Goal: Communication & Community: Answer question/provide support

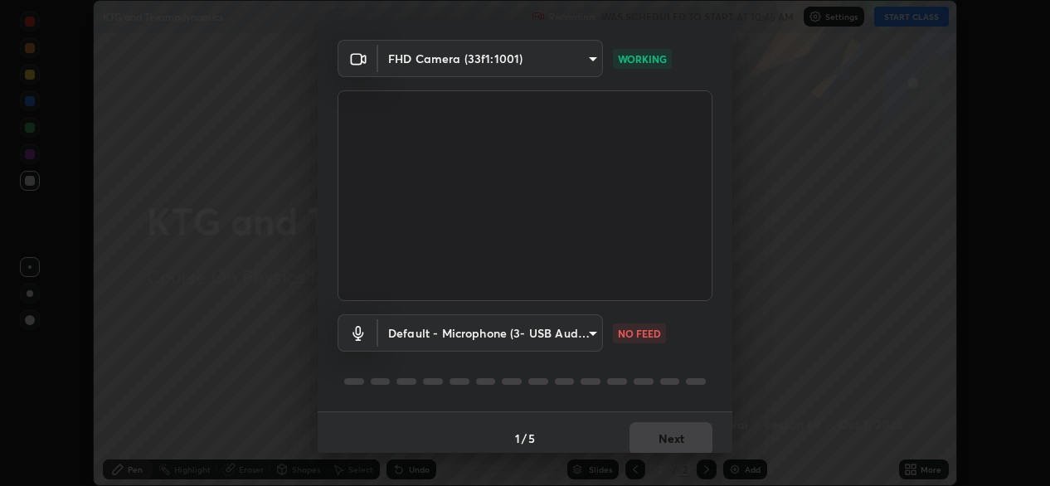
scroll to position [58, 0]
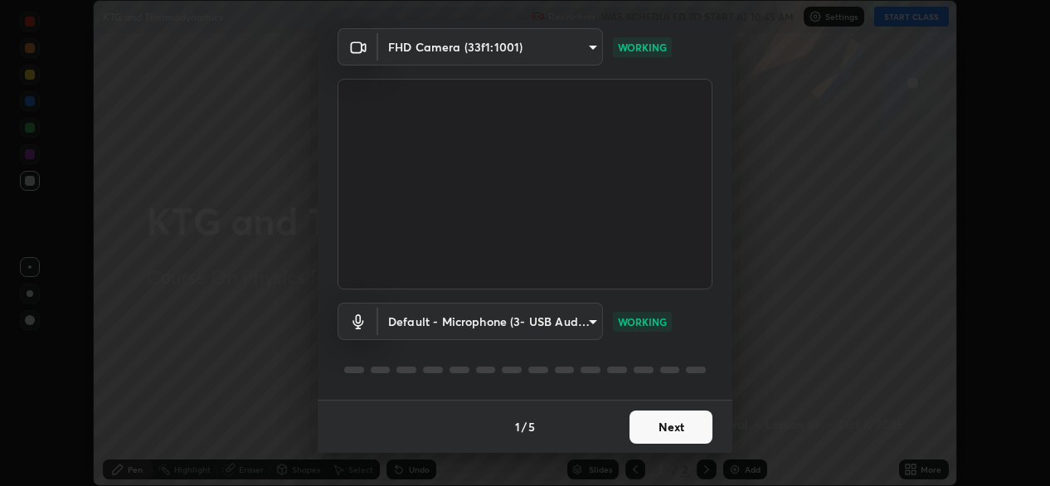
click at [671, 426] on button "Next" at bounding box center [670, 427] width 83 height 33
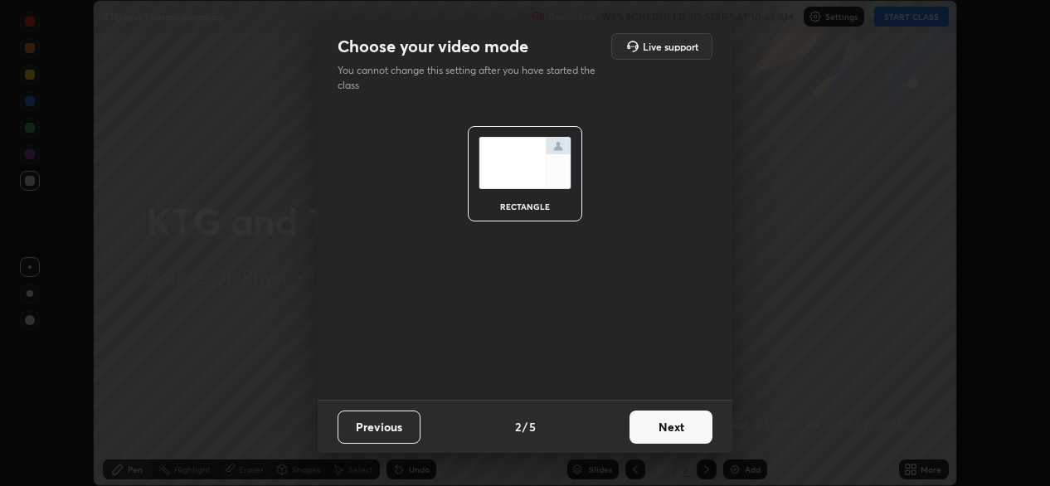
scroll to position [0, 0]
click at [670, 430] on button "Next" at bounding box center [670, 427] width 83 height 33
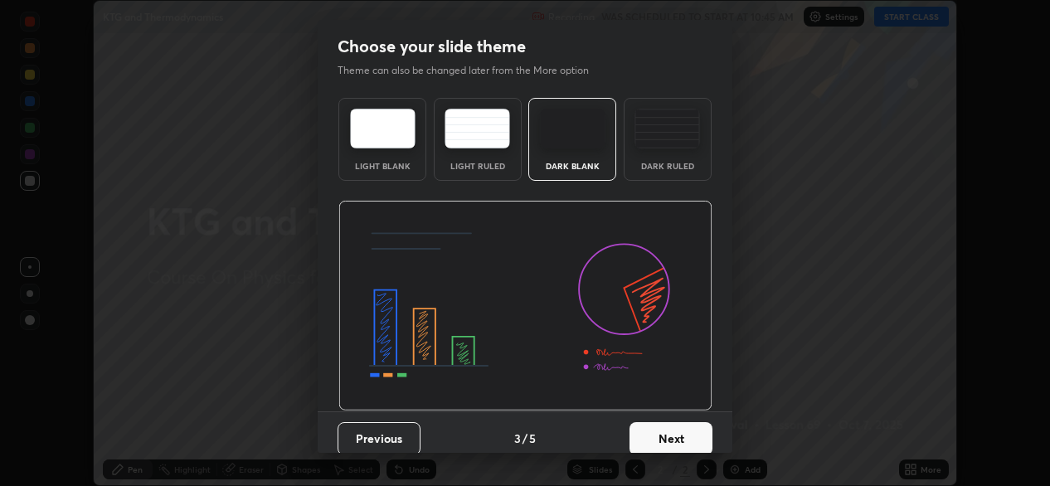
click at [673, 437] on button "Next" at bounding box center [670, 438] width 83 height 33
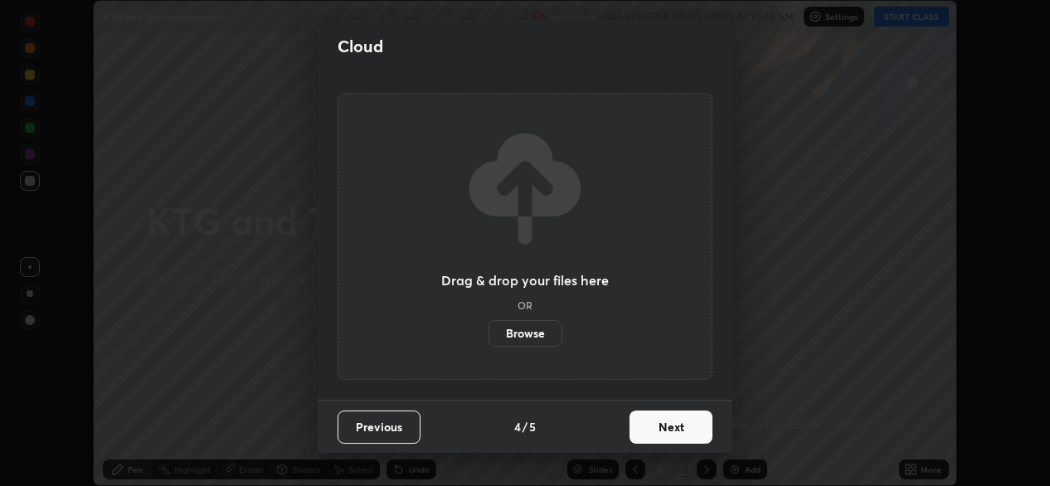
click at [672, 435] on button "Next" at bounding box center [670, 427] width 83 height 33
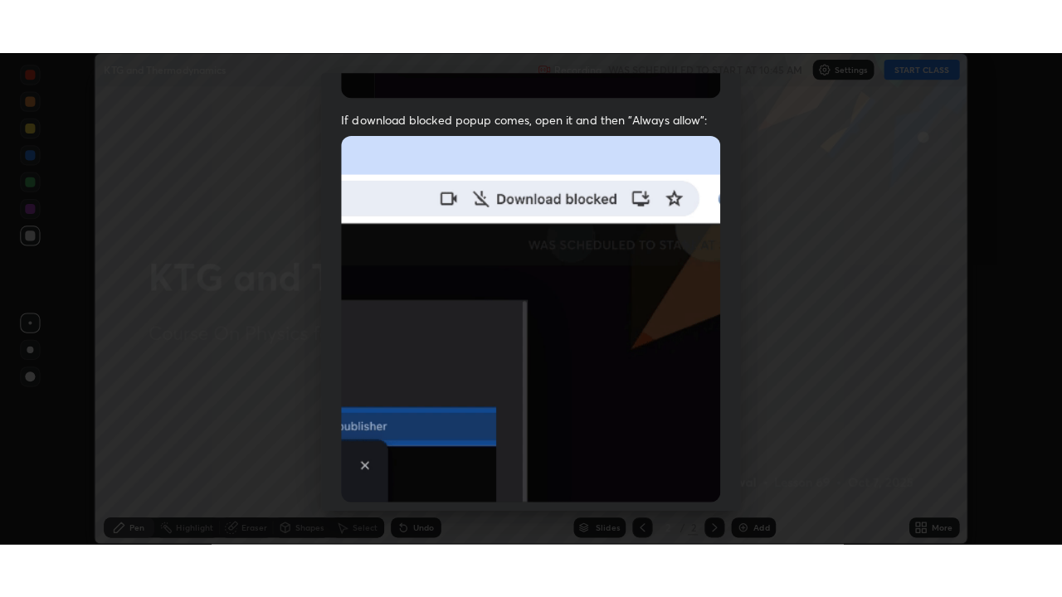
scroll to position [396, 0]
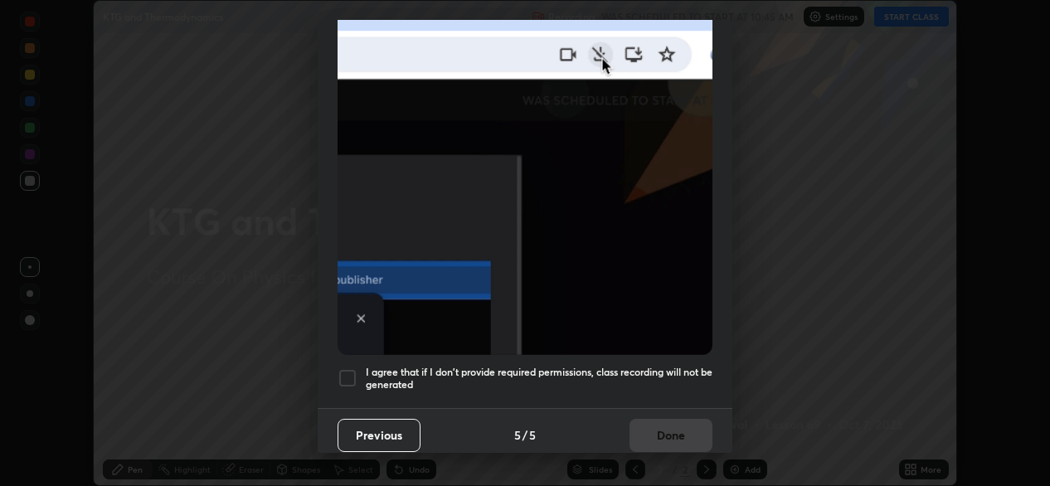
click at [347, 373] on div at bounding box center [348, 378] width 20 height 20
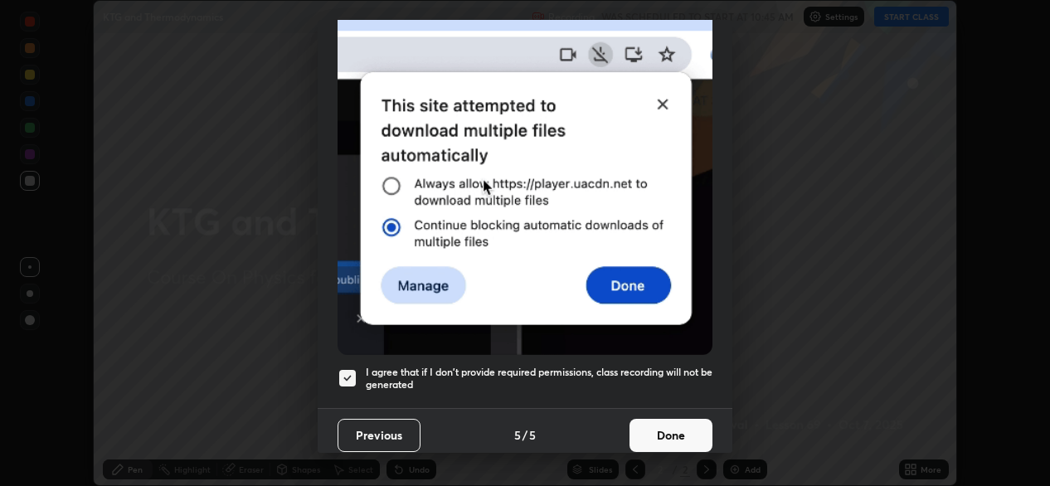
click at [659, 435] on button "Done" at bounding box center [670, 435] width 83 height 33
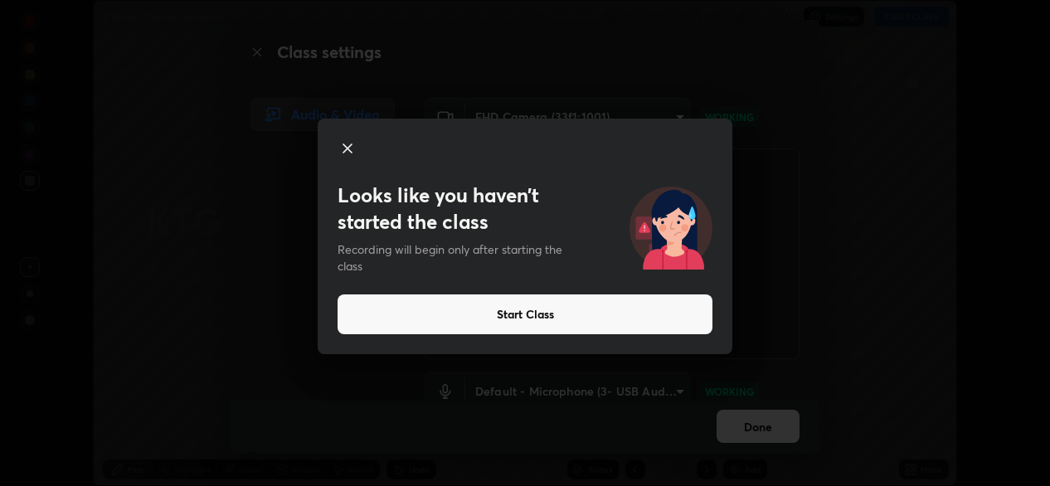
click at [562, 314] on button "Start Class" at bounding box center [525, 314] width 375 height 40
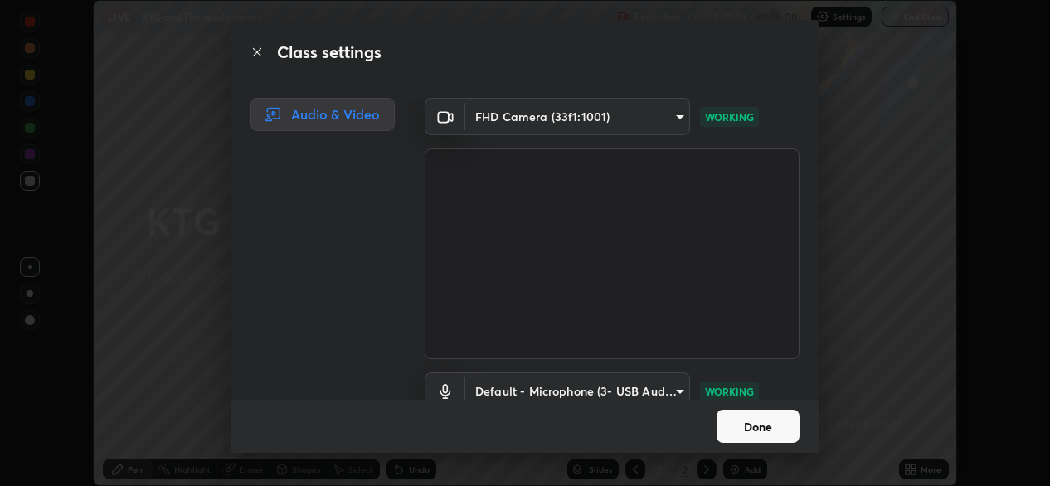
click at [768, 413] on button "Done" at bounding box center [758, 426] width 83 height 33
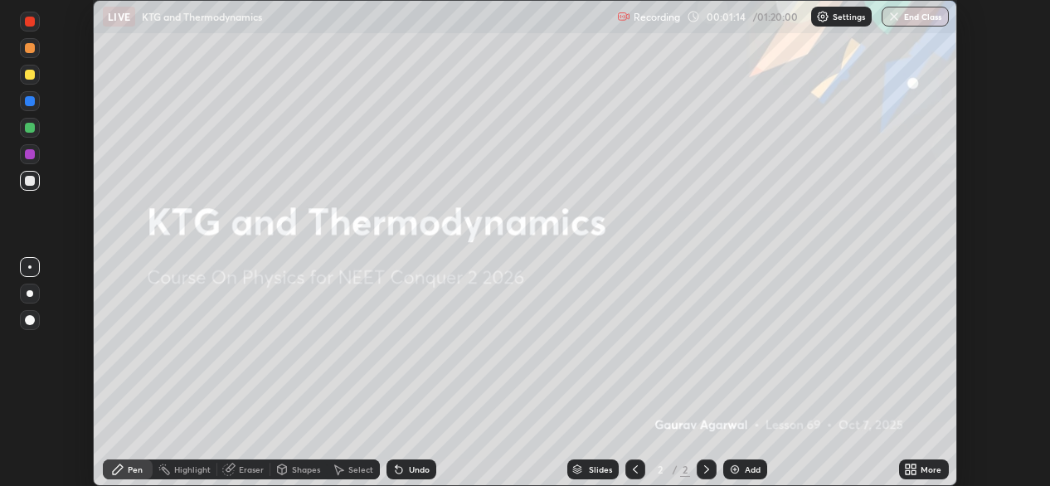
click at [741, 474] on div "Add" at bounding box center [745, 469] width 44 height 20
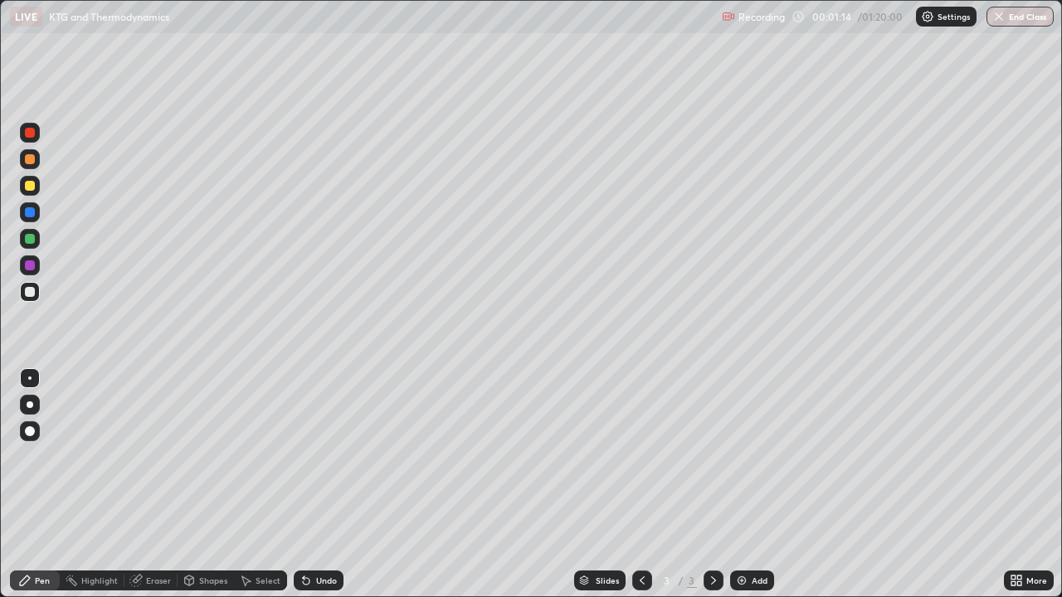
scroll to position [597, 1062]
click at [38, 177] on div at bounding box center [30, 186] width 20 height 27
click at [34, 291] on div at bounding box center [30, 292] width 10 height 10
click at [735, 485] on img at bounding box center [741, 580] width 13 height 13
click at [640, 485] on icon at bounding box center [641, 580] width 5 height 8
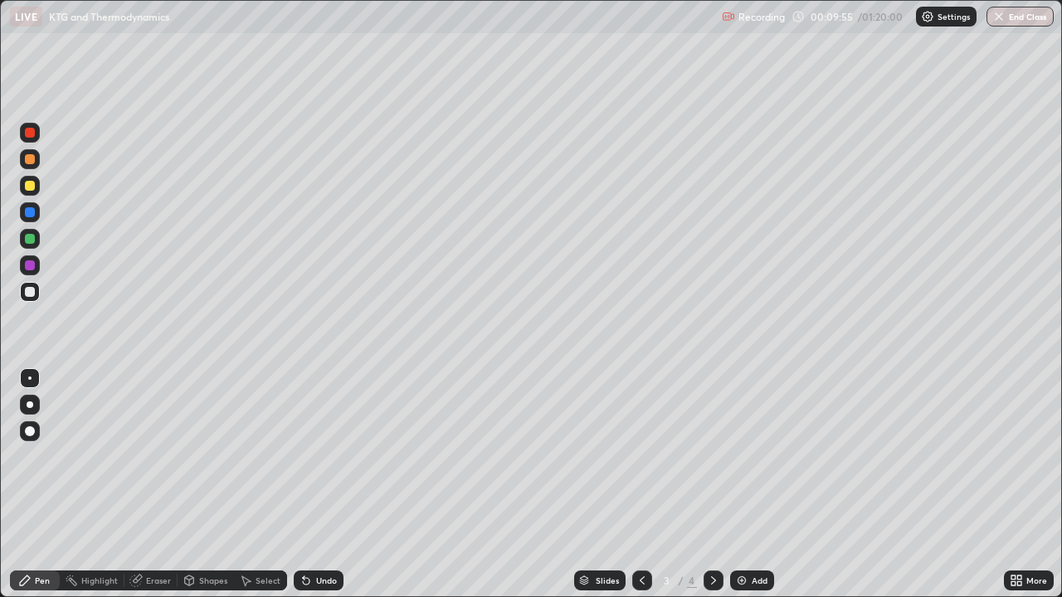
click at [712, 485] on icon at bounding box center [713, 580] width 13 height 13
click at [30, 243] on div at bounding box center [30, 239] width 10 height 10
click at [30, 293] on div at bounding box center [30, 292] width 10 height 10
click at [30, 240] on div at bounding box center [30, 239] width 10 height 10
click at [31, 292] on div at bounding box center [30, 292] width 10 height 10
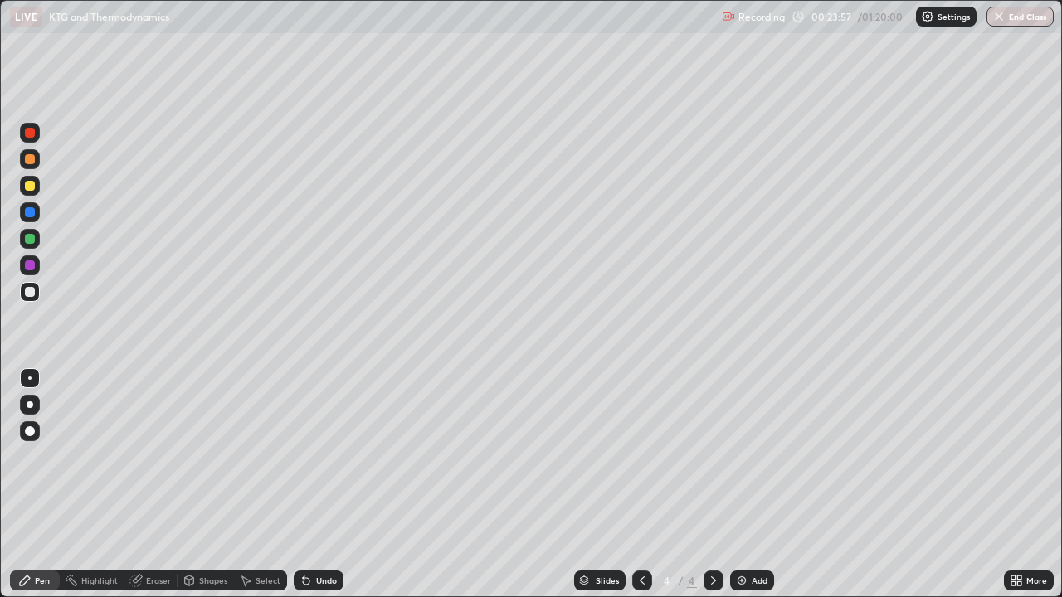
click at [753, 485] on div "Add" at bounding box center [759, 580] width 16 height 8
click at [30, 239] on div at bounding box center [30, 239] width 10 height 10
click at [36, 292] on div at bounding box center [30, 292] width 20 height 20
click at [30, 265] on div at bounding box center [30, 265] width 10 height 10
click at [325, 485] on div "Undo" at bounding box center [319, 581] width 50 height 20
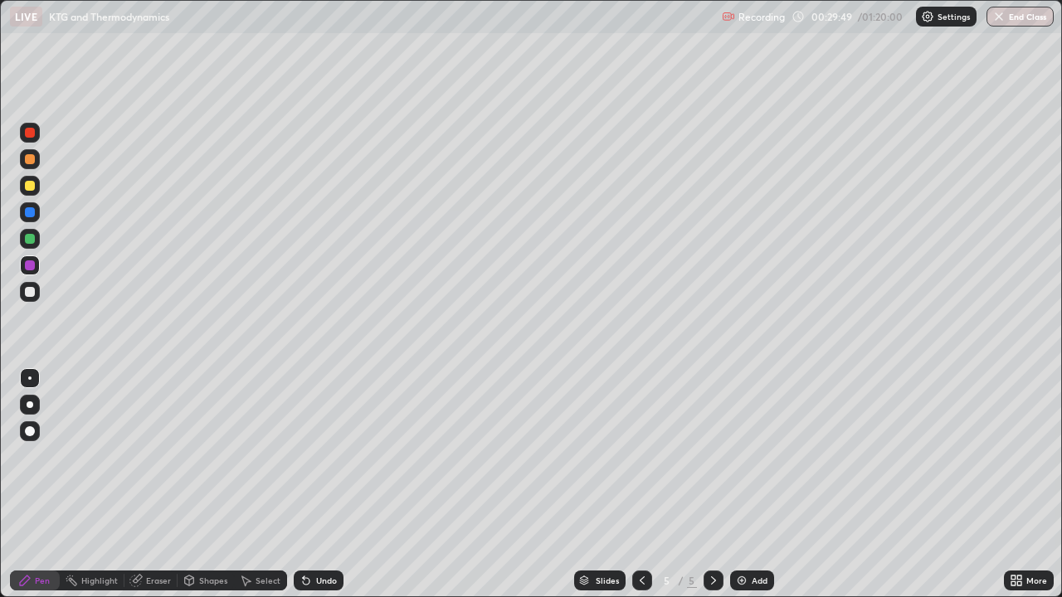
click at [39, 286] on div at bounding box center [30, 292] width 20 height 20
click at [743, 485] on img at bounding box center [741, 580] width 13 height 13
click at [33, 242] on div at bounding box center [30, 239] width 10 height 10
click at [28, 287] on div at bounding box center [30, 292] width 10 height 10
click at [640, 485] on div at bounding box center [642, 581] width 20 height 20
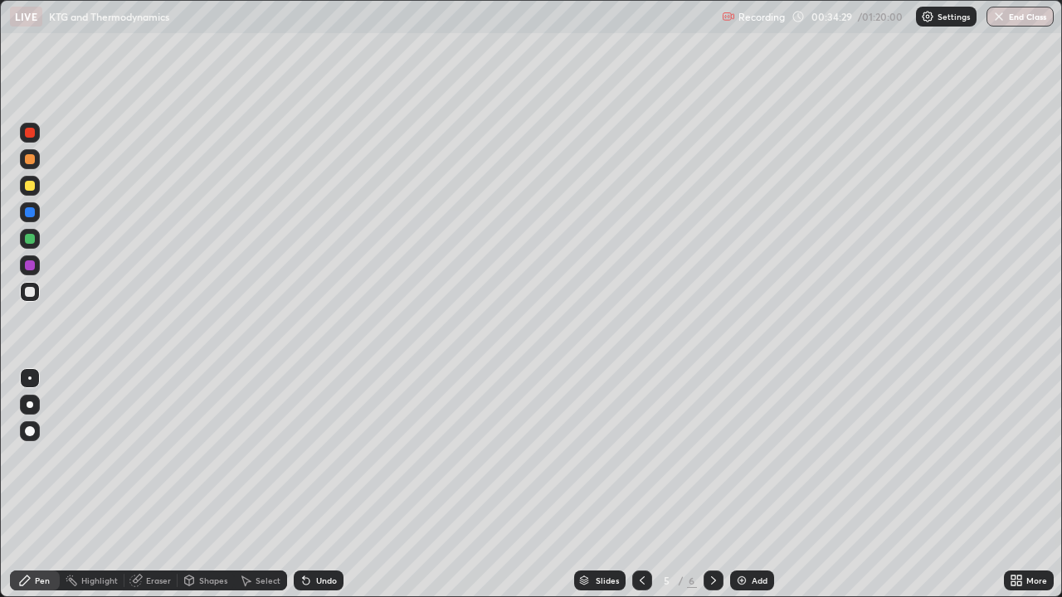
click at [707, 485] on icon at bounding box center [713, 580] width 13 height 13
click at [332, 485] on div "Undo" at bounding box center [319, 581] width 50 height 20
click at [329, 485] on div "Undo" at bounding box center [319, 581] width 50 height 20
click at [330, 485] on div "Undo" at bounding box center [319, 581] width 50 height 20
click at [334, 485] on div "Undo" at bounding box center [319, 581] width 50 height 20
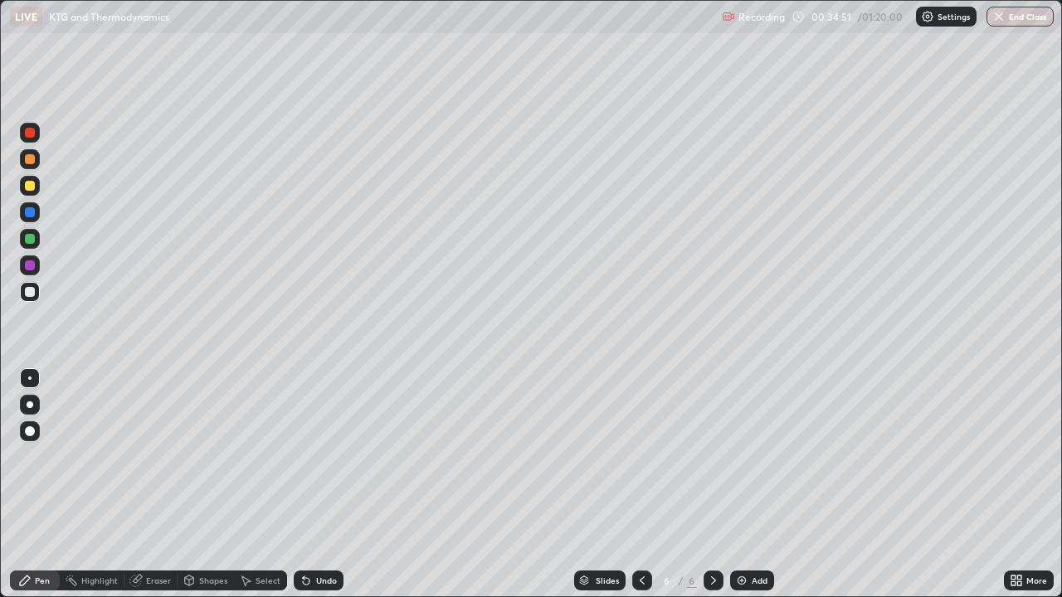
click at [334, 485] on div "Undo" at bounding box center [319, 581] width 50 height 20
click at [338, 485] on div "Undo" at bounding box center [319, 581] width 50 height 20
click at [337, 485] on div "Undo" at bounding box center [319, 581] width 50 height 20
click at [336, 485] on div "Undo" at bounding box center [319, 581] width 50 height 20
click at [337, 485] on div "Undo" at bounding box center [319, 581] width 50 height 20
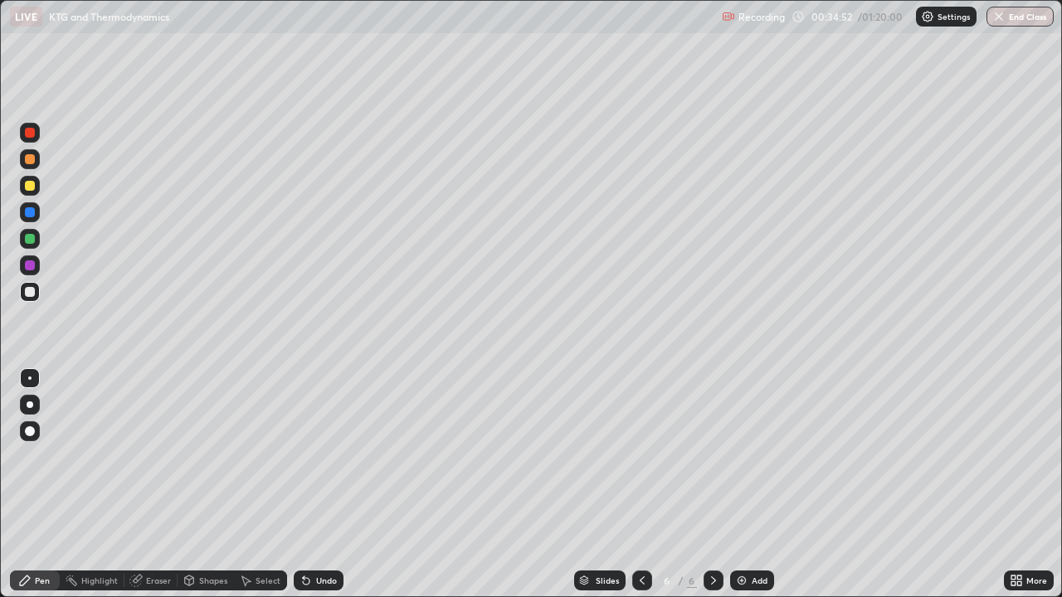
click at [340, 485] on div "Undo" at bounding box center [319, 581] width 50 height 20
click at [337, 485] on div "Undo" at bounding box center [319, 581] width 50 height 20
click at [338, 485] on div "Undo" at bounding box center [319, 581] width 50 height 20
click at [322, 485] on div "Undo" at bounding box center [319, 581] width 50 height 20
click at [325, 485] on div "Undo" at bounding box center [319, 581] width 50 height 20
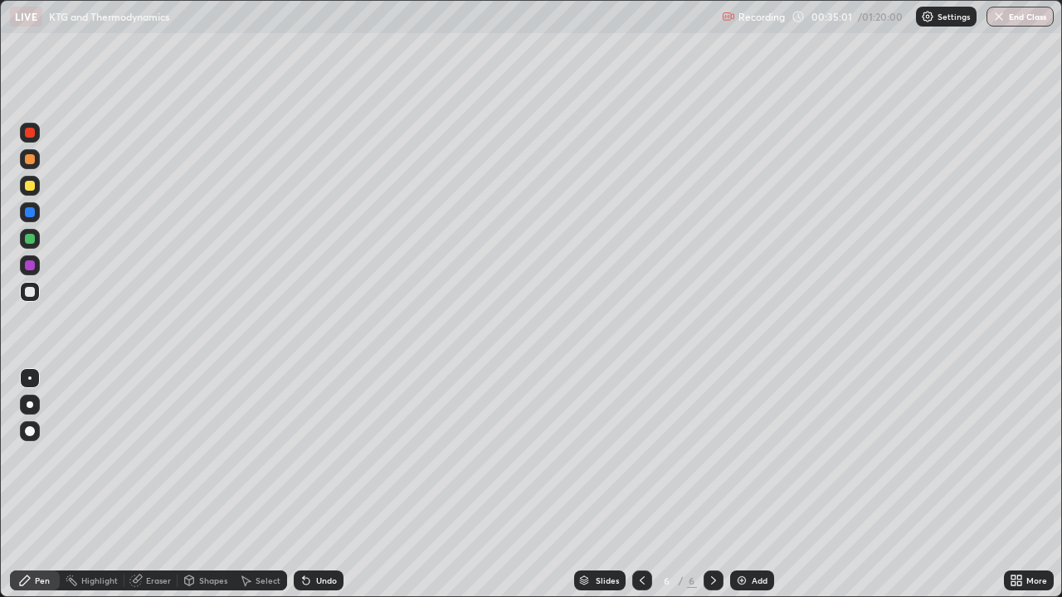
click at [328, 485] on div "Undo" at bounding box center [319, 581] width 50 height 20
click at [332, 485] on div "Undo" at bounding box center [319, 581] width 50 height 20
click at [334, 485] on div "Undo" at bounding box center [319, 581] width 50 height 20
click at [31, 239] on div at bounding box center [30, 239] width 10 height 10
click at [36, 290] on div at bounding box center [30, 292] width 20 height 20
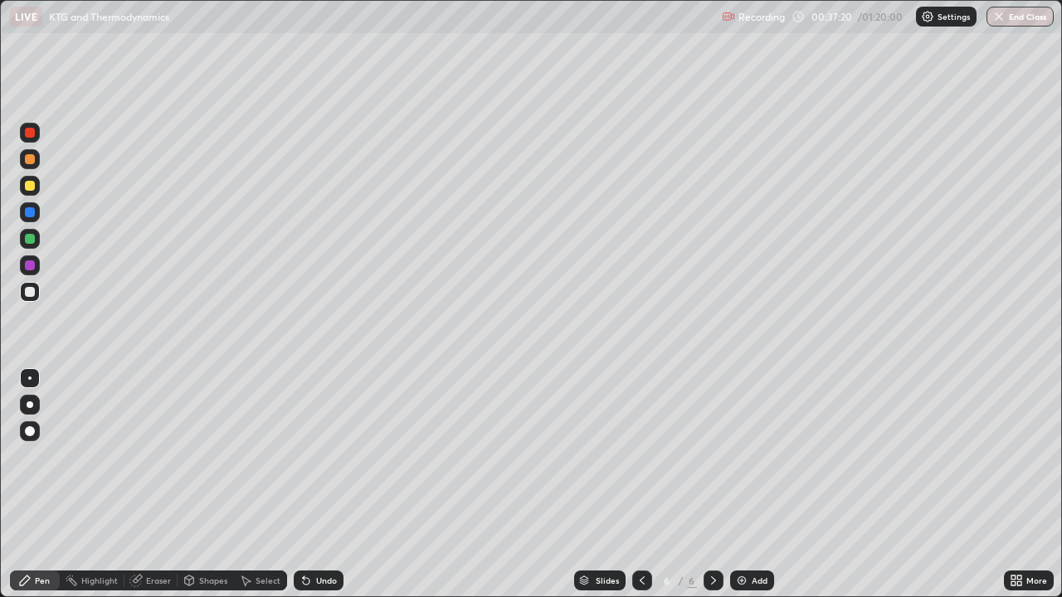
click at [30, 237] on div at bounding box center [30, 239] width 10 height 10
click at [746, 485] on img at bounding box center [741, 580] width 13 height 13
click at [32, 292] on div at bounding box center [30, 292] width 10 height 10
click at [327, 485] on div "Undo" at bounding box center [326, 580] width 21 height 8
click at [32, 243] on div at bounding box center [30, 239] width 10 height 10
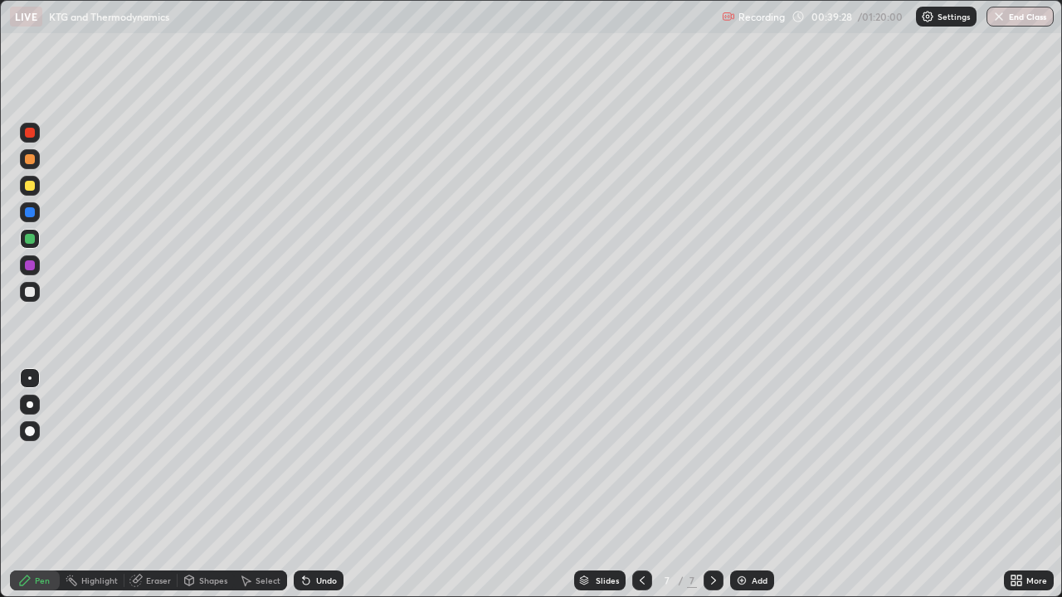
click at [30, 292] on div at bounding box center [30, 292] width 10 height 10
click at [335, 485] on div "Undo" at bounding box center [319, 581] width 50 height 20
click at [756, 485] on div "Add" at bounding box center [759, 580] width 16 height 8
click at [32, 242] on div at bounding box center [30, 239] width 10 height 10
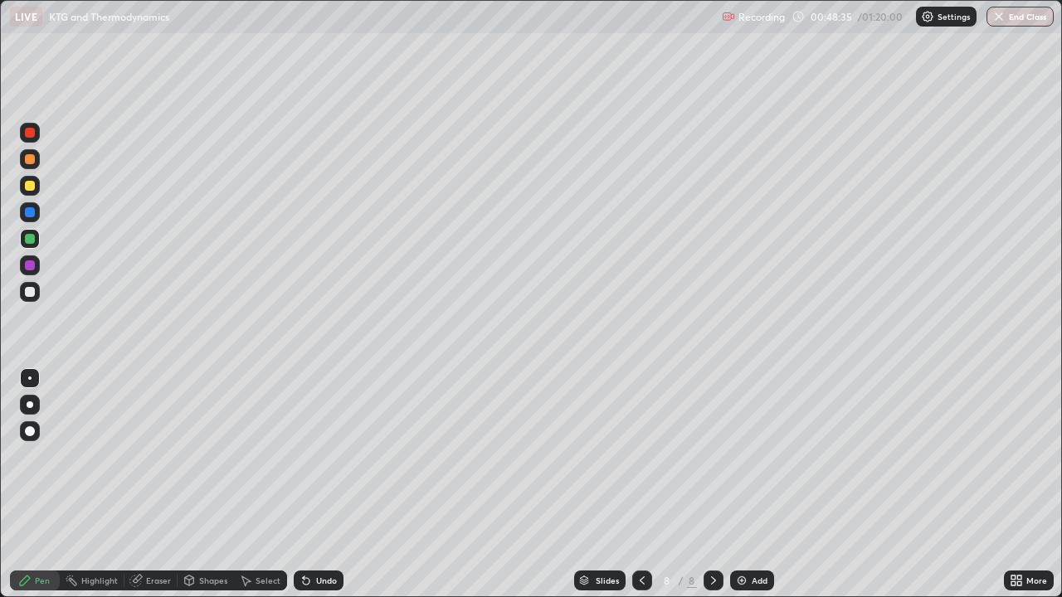
click at [33, 292] on div at bounding box center [30, 292] width 10 height 10
click at [632, 485] on div at bounding box center [642, 580] width 20 height 33
click at [712, 485] on icon at bounding box center [713, 580] width 13 height 13
click at [317, 485] on div "Undo" at bounding box center [326, 580] width 21 height 8
click at [639, 485] on icon at bounding box center [641, 580] width 13 height 13
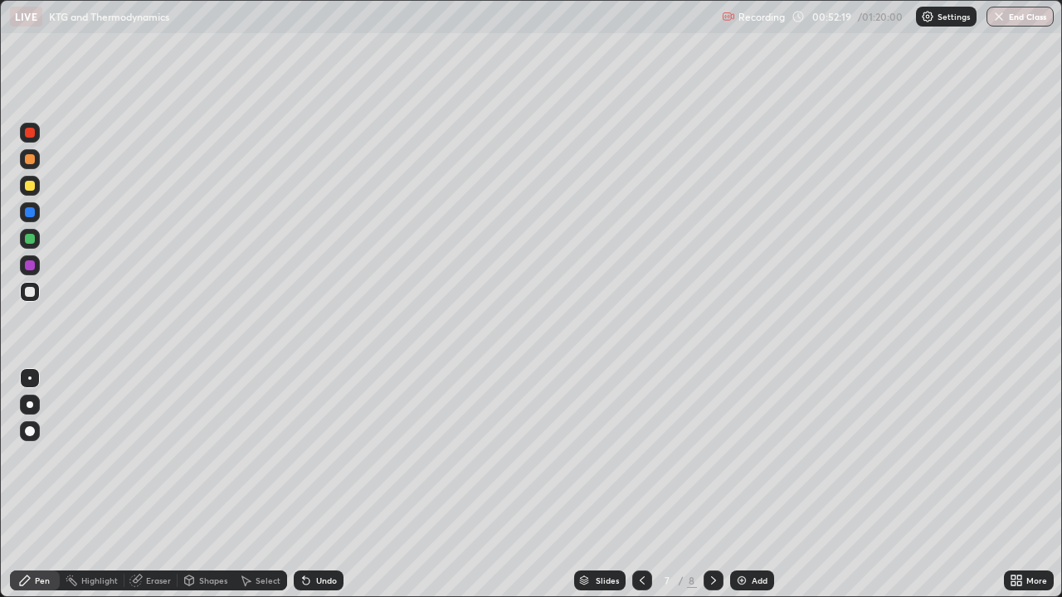
click at [712, 485] on icon at bounding box center [713, 580] width 13 height 13
click at [30, 239] on div at bounding box center [30, 239] width 10 height 10
click at [30, 292] on div at bounding box center [30, 292] width 10 height 10
click at [755, 485] on div "Add" at bounding box center [759, 580] width 16 height 8
click at [32, 241] on div at bounding box center [30, 239] width 10 height 10
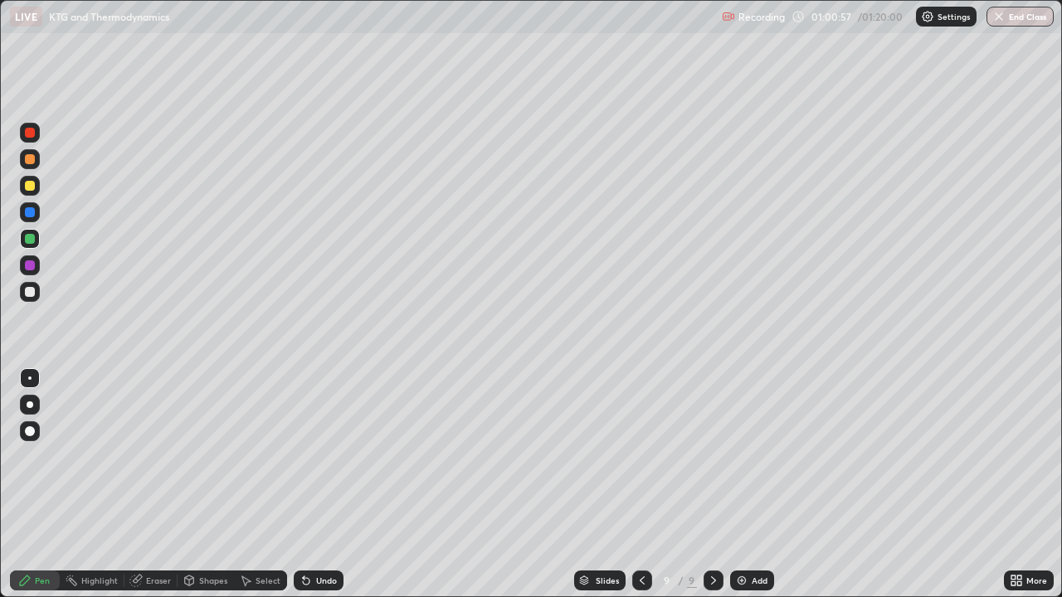
click at [322, 485] on div "Undo" at bounding box center [319, 581] width 50 height 20
click at [30, 291] on div at bounding box center [30, 292] width 10 height 10
click at [30, 265] on div at bounding box center [30, 265] width 10 height 10
click at [32, 292] on div at bounding box center [30, 292] width 10 height 10
click at [753, 485] on div "Add" at bounding box center [759, 580] width 16 height 8
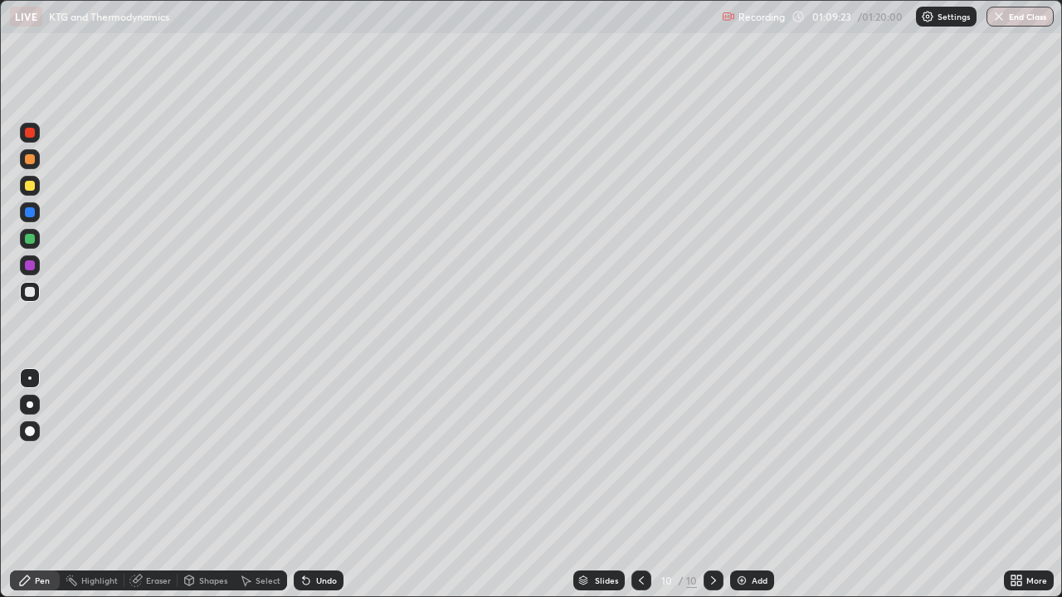
click at [640, 485] on icon at bounding box center [640, 580] width 13 height 13
click at [643, 485] on icon at bounding box center [640, 580] width 13 height 13
click at [642, 485] on icon at bounding box center [640, 580] width 13 height 13
click at [711, 485] on icon at bounding box center [713, 580] width 13 height 13
click at [712, 485] on icon at bounding box center [713, 580] width 13 height 13
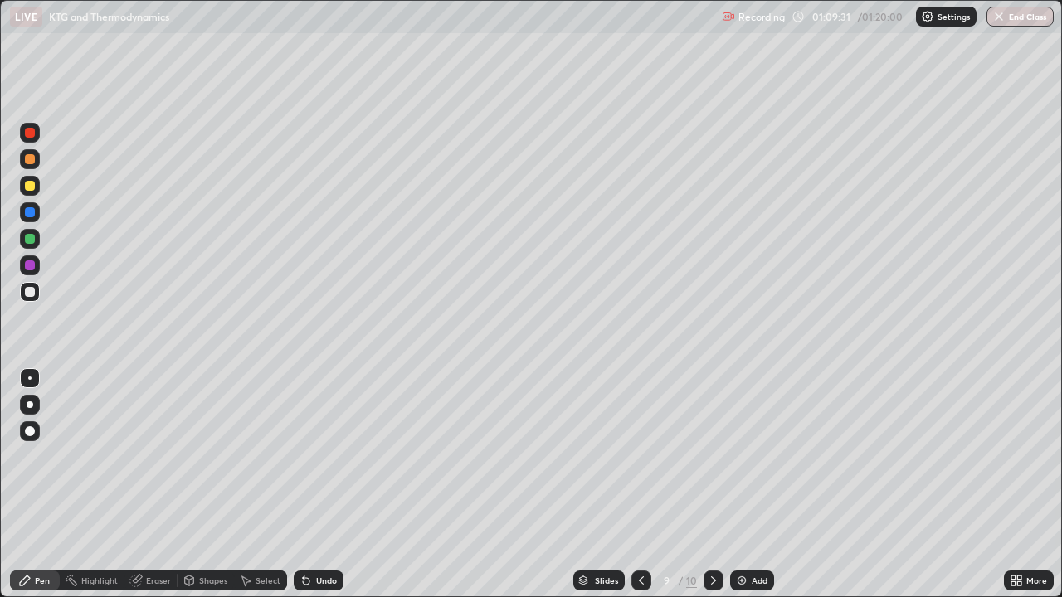
click at [710, 485] on icon at bounding box center [713, 580] width 13 height 13
click at [712, 485] on icon at bounding box center [713, 580] width 13 height 13
click at [1011, 20] on button "End Class" at bounding box center [1019, 17] width 67 height 20
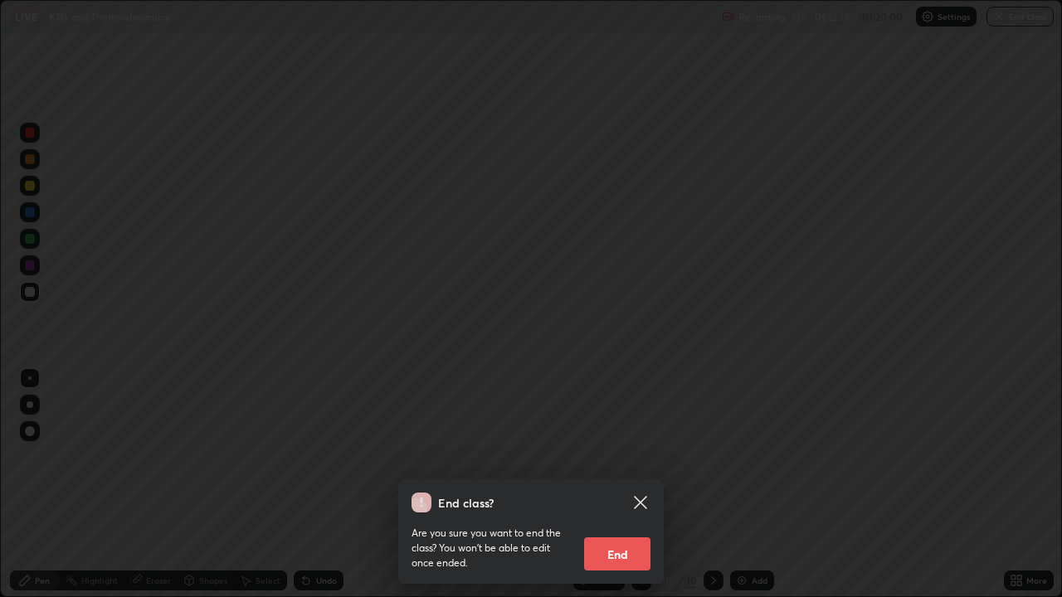
click at [632, 485] on button "End" at bounding box center [617, 553] width 66 height 33
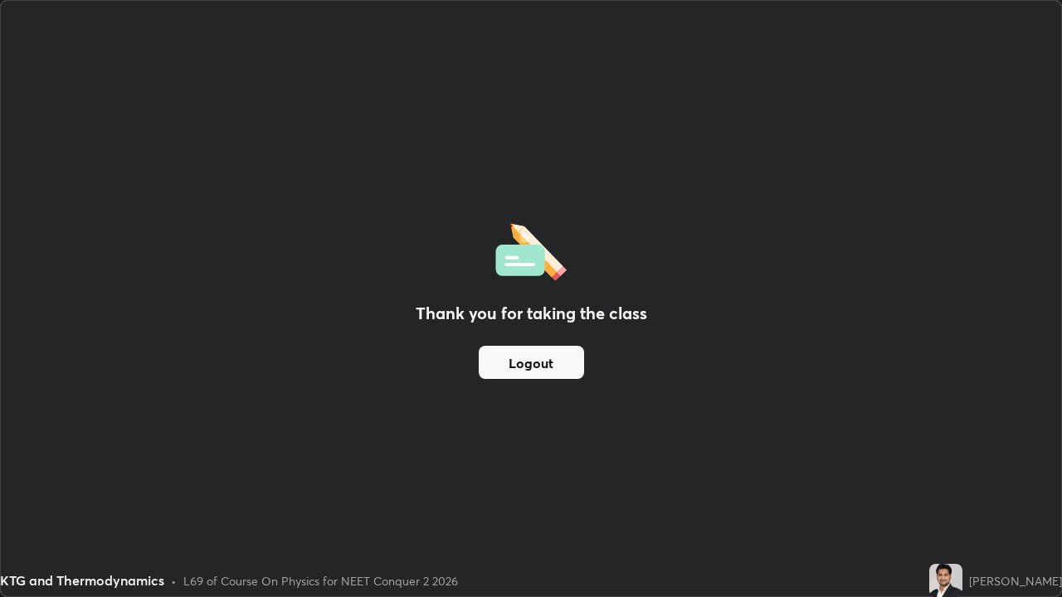
click at [549, 352] on button "Logout" at bounding box center [531, 362] width 105 height 33
